Goal: Transaction & Acquisition: Purchase product/service

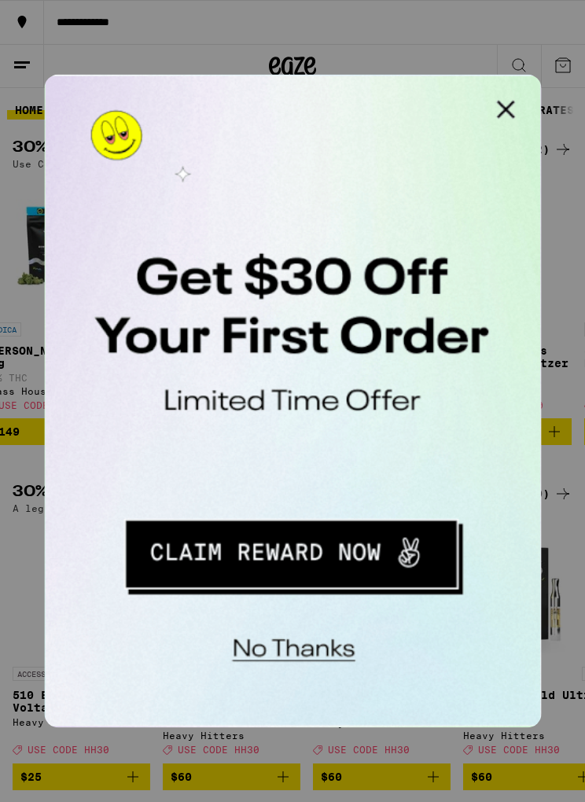
click at [247, 90] on button "Close Modal" at bounding box center [242, 90] width 31 height 31
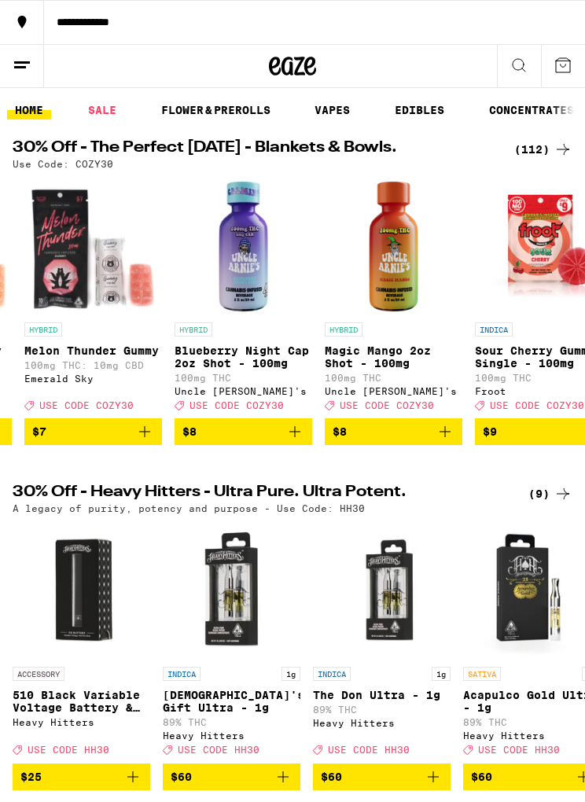
scroll to position [0, 2690]
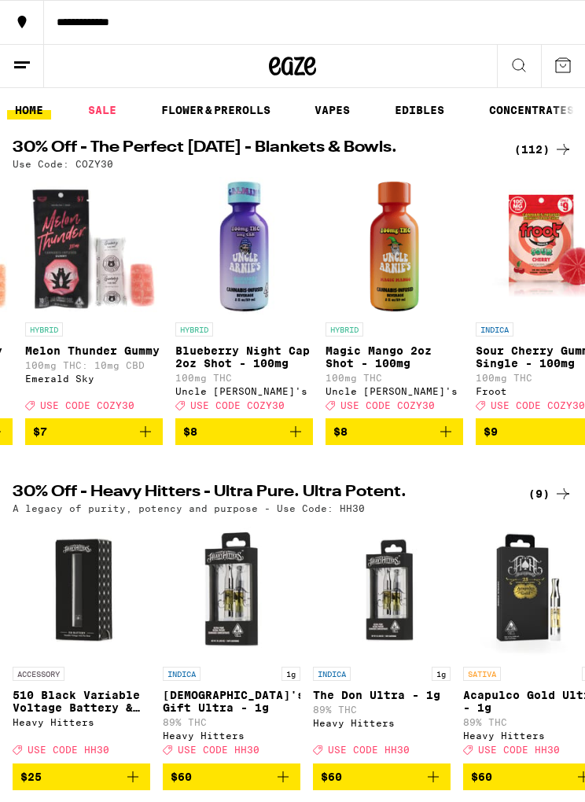
click at [15, 67] on line at bounding box center [20, 67] width 12 height 0
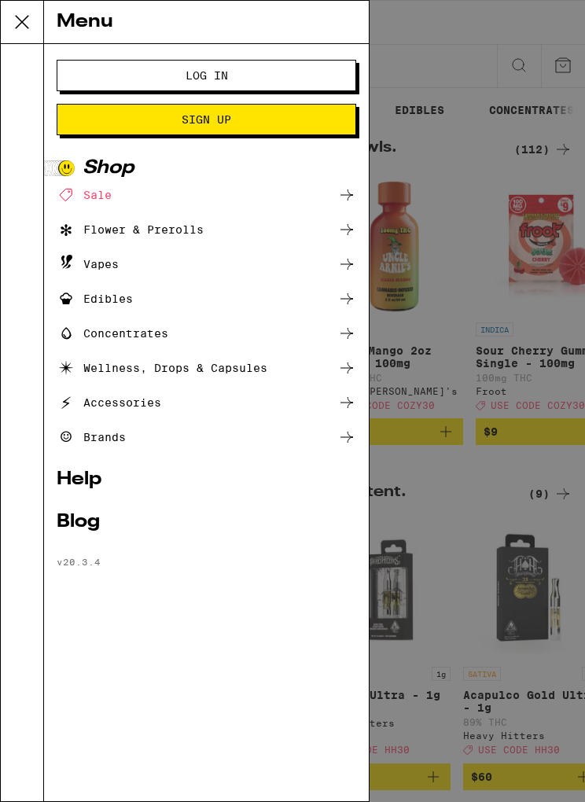
click at [276, 72] on span "Log In" at bounding box center [206, 75] width 172 height 11
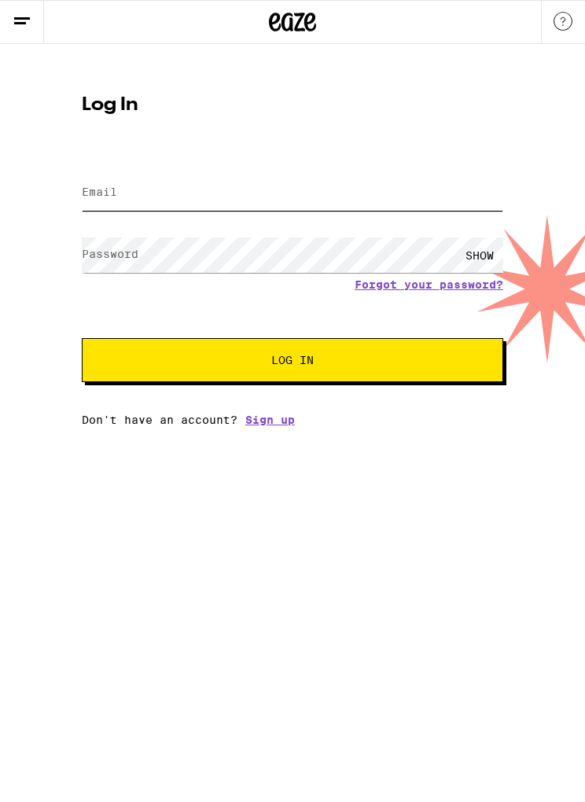
click at [306, 192] on input "Email" at bounding box center [292, 192] width 421 height 35
type input "[EMAIL_ADDRESS][DOMAIN_NAME]"
click at [292, 362] on button "Log In" at bounding box center [292, 360] width 421 height 44
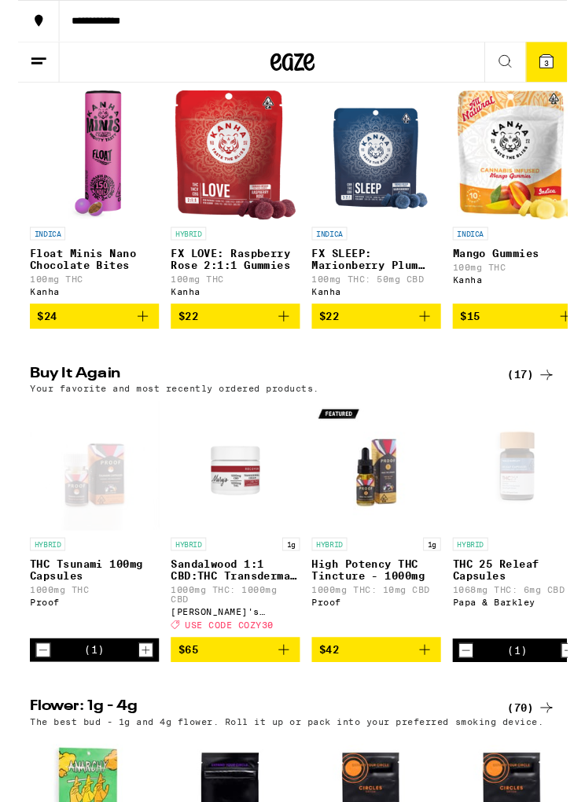
scroll to position [836, 0]
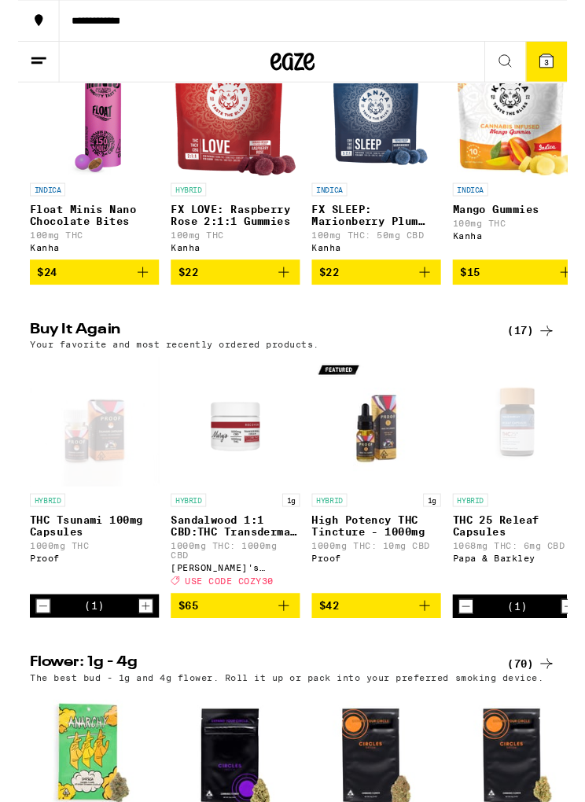
click at [436, 655] on icon "Add to bag" at bounding box center [433, 645] width 19 height 19
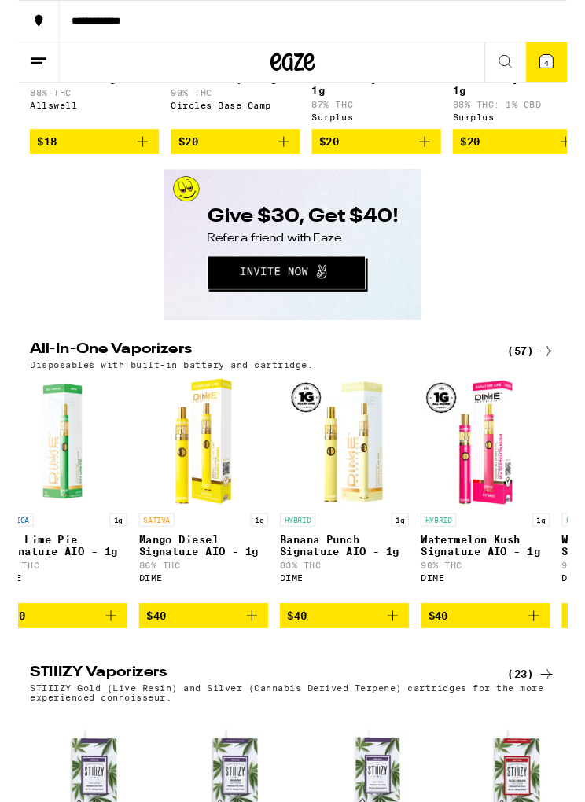
scroll to position [0, 6942]
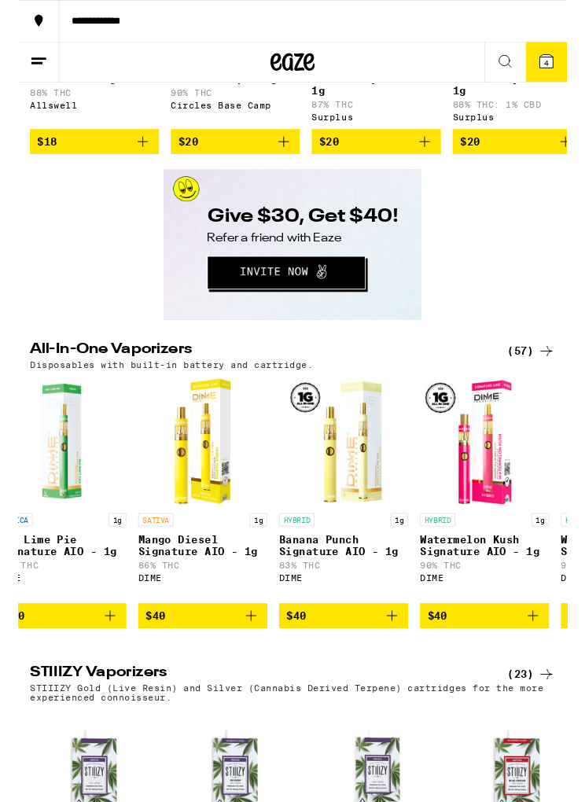
click at [557, 666] on icon "Add to bag" at bounding box center [548, 656] width 19 height 19
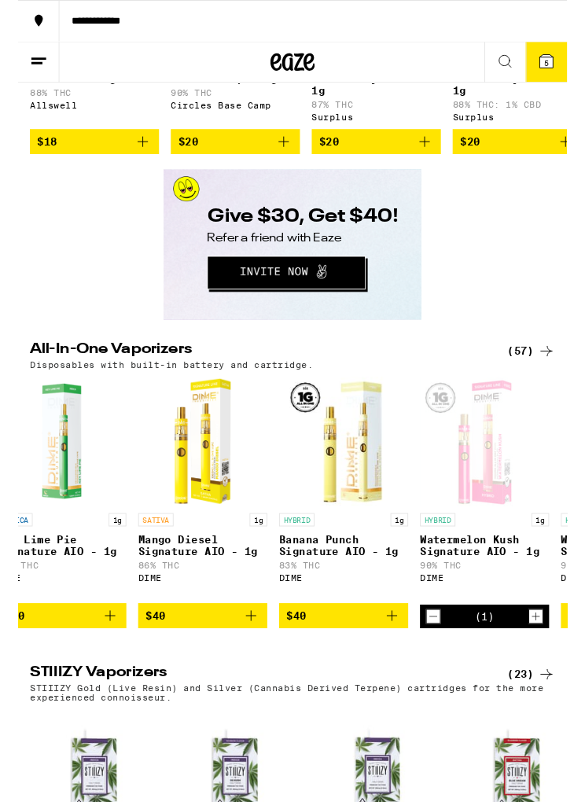
click at [554, 68] on icon at bounding box center [562, 65] width 19 height 19
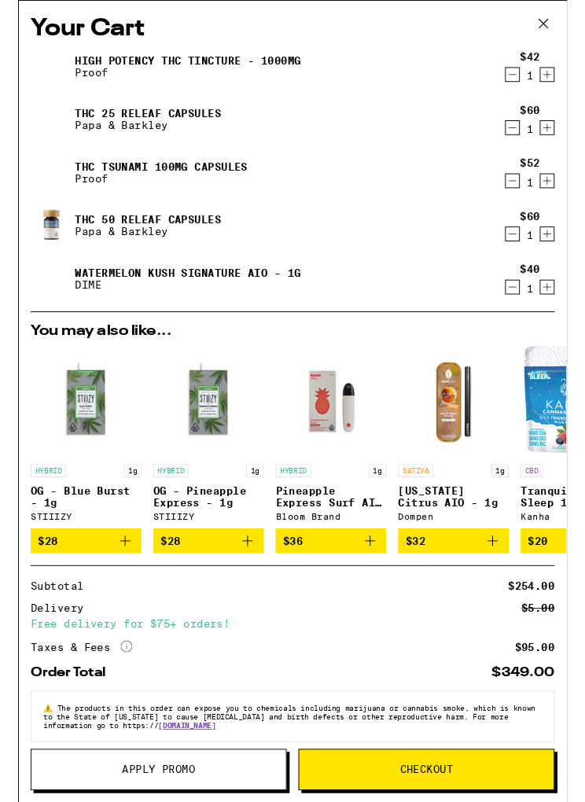
click at [521, 259] on icon "Decrement" at bounding box center [527, 249] width 14 height 19
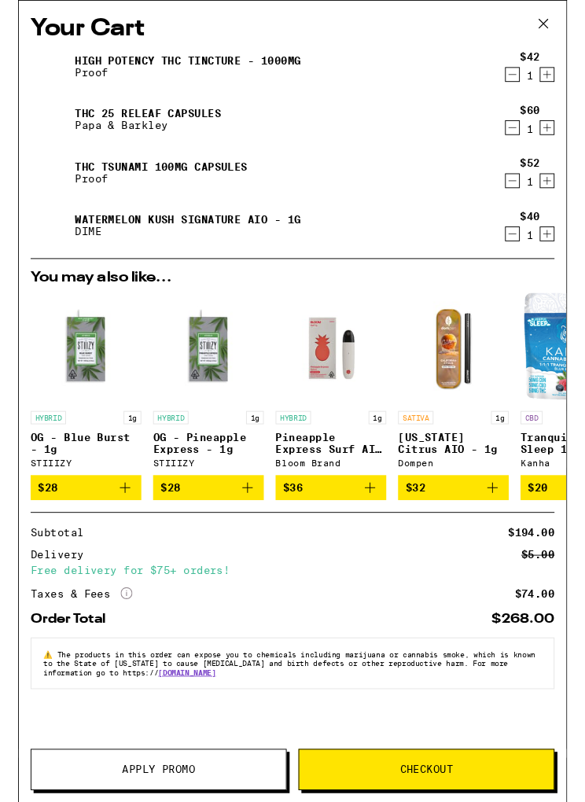
click at [519, 83] on button "Decrement" at bounding box center [527, 80] width 16 height 16
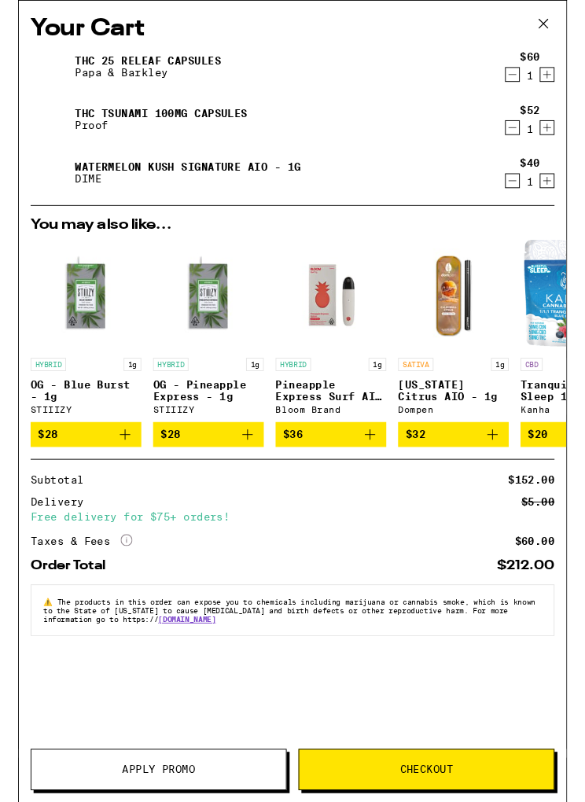
click at [570, 138] on icon "Increment" at bounding box center [564, 136] width 14 height 19
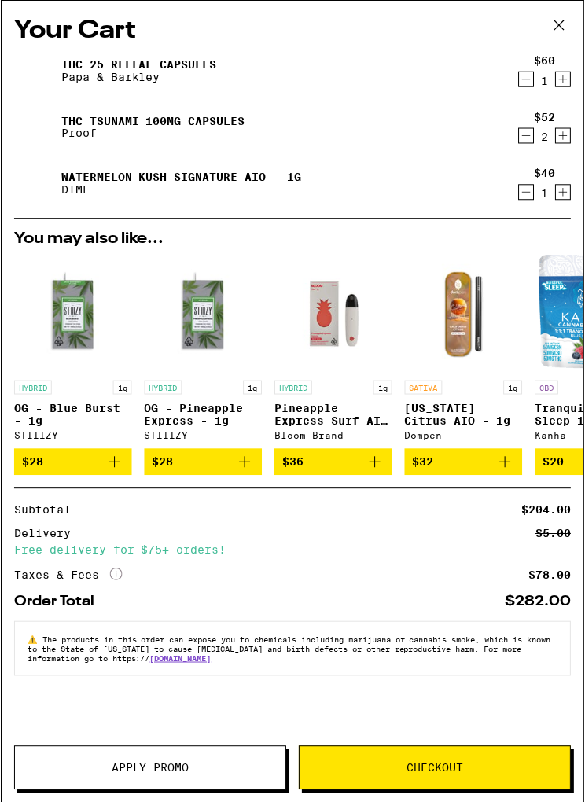
scroll to position [2376, 0]
